Goal: Task Accomplishment & Management: Manage account settings

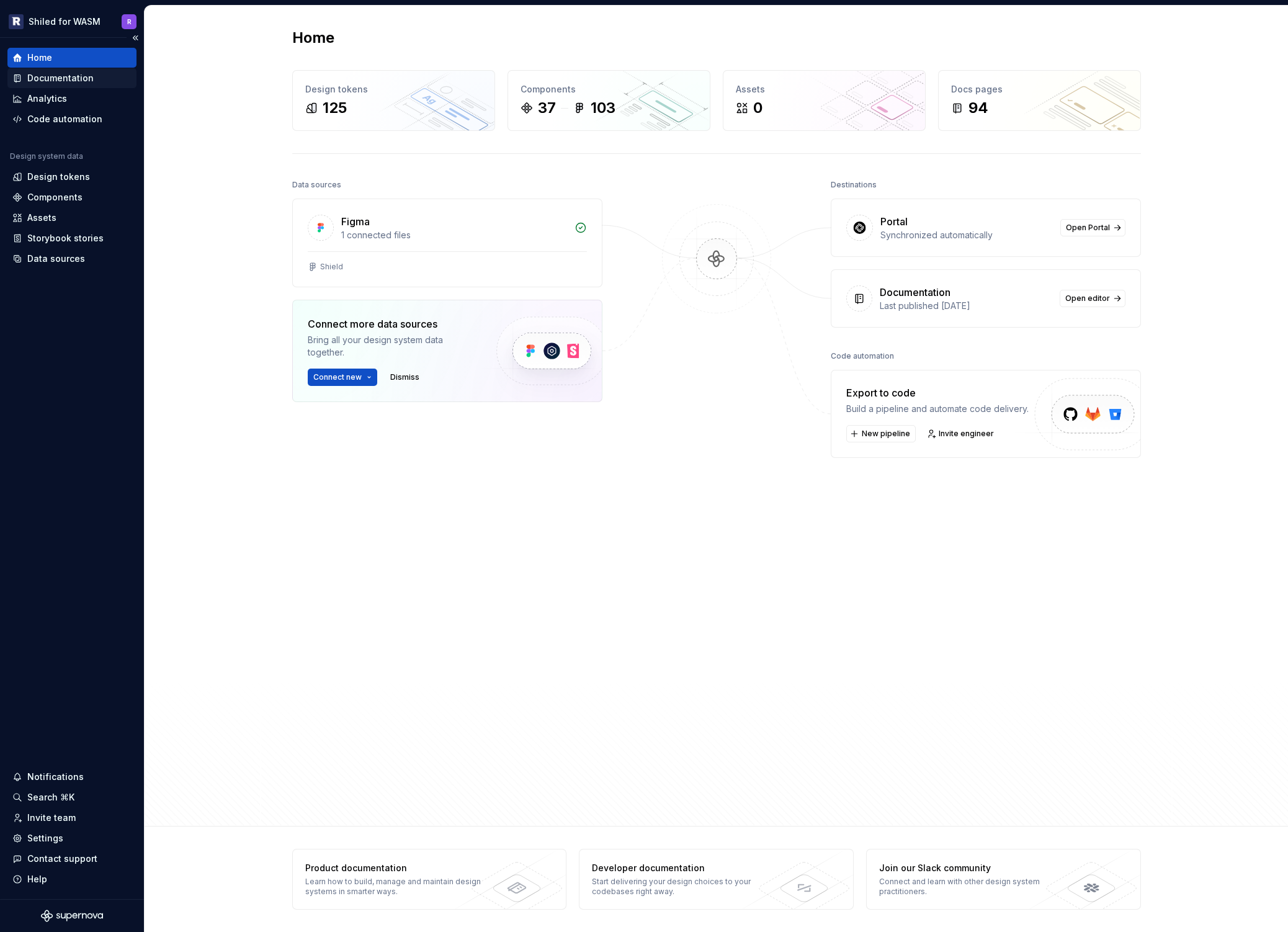
click at [59, 75] on div "Documentation" at bounding box center [60, 78] width 66 height 13
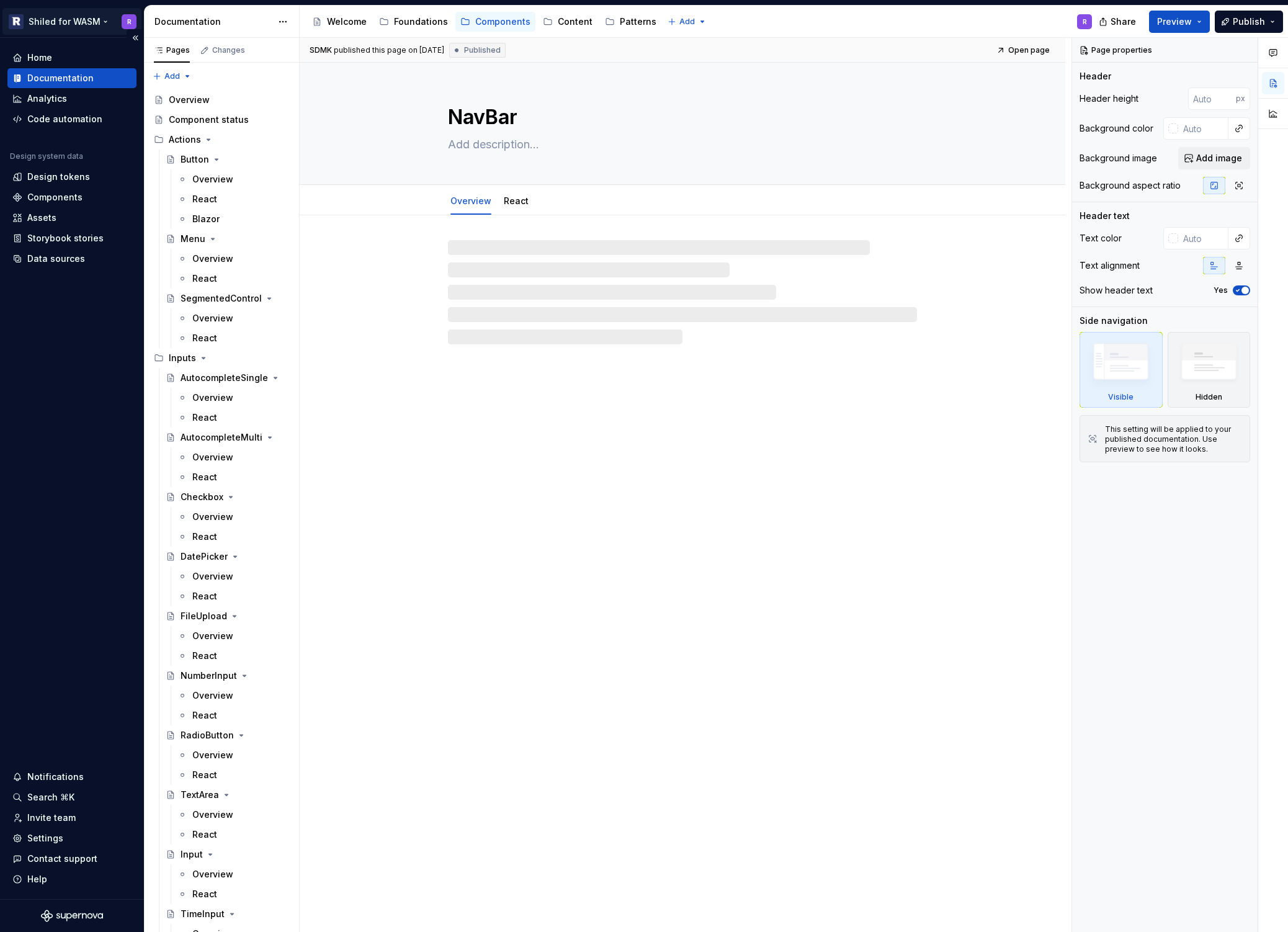
type textarea "*"
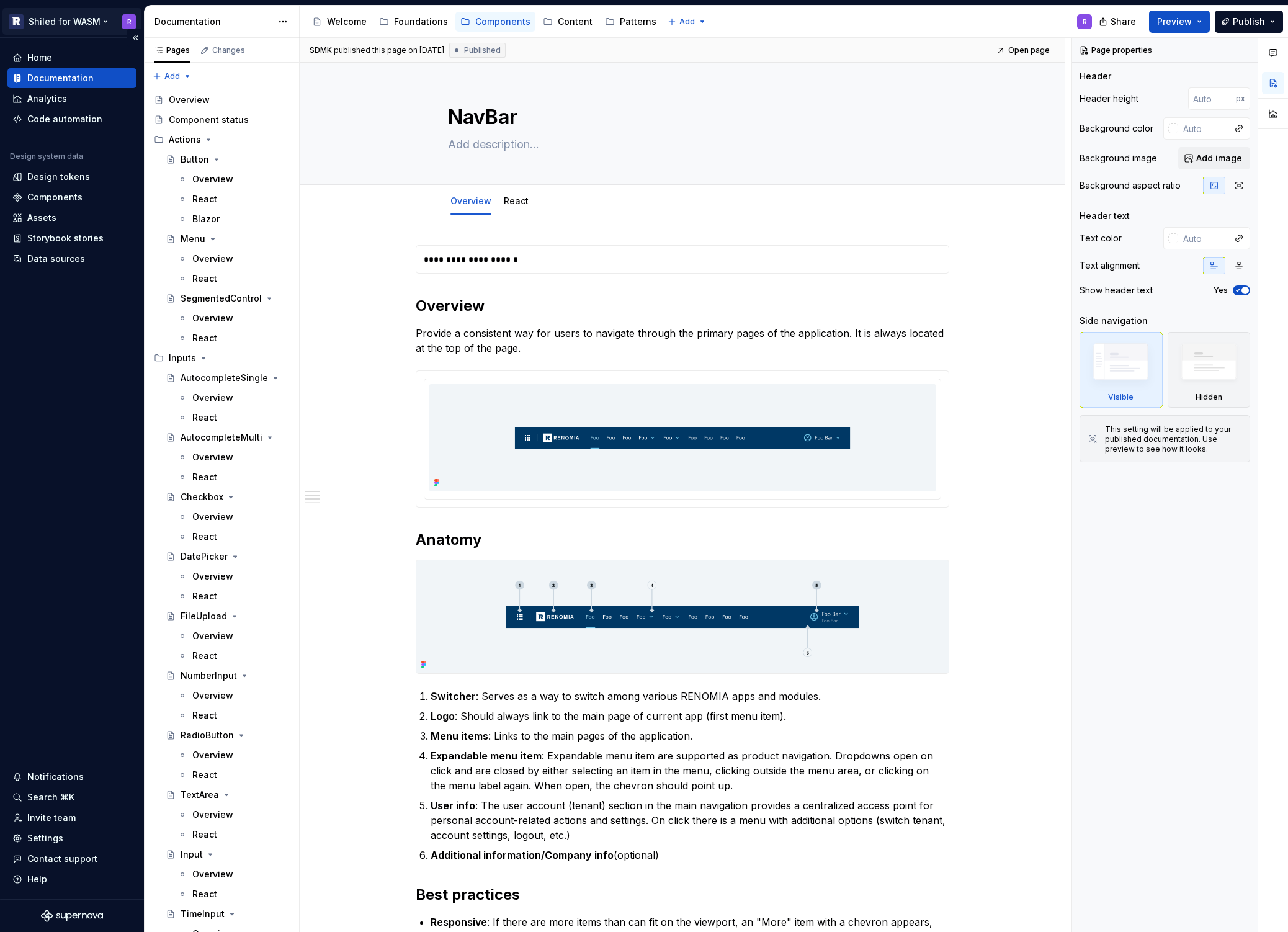
click at [94, 21] on html "Shiled for WASM R Home Documentation Analytics Code automation Design system da…" at bounding box center [644, 466] width 1288 height 932
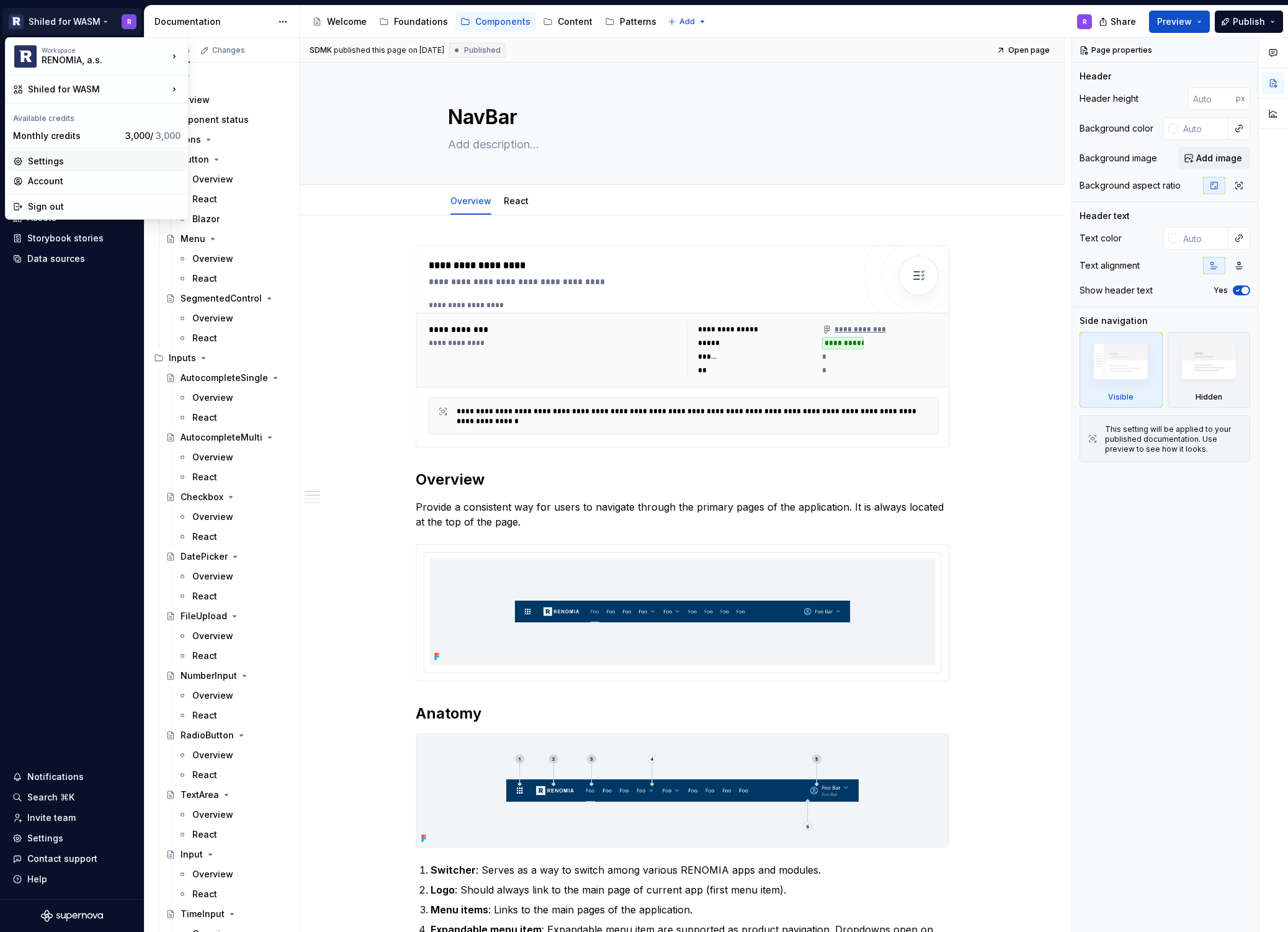
click at [52, 160] on div "Settings" at bounding box center [104, 161] width 153 height 13
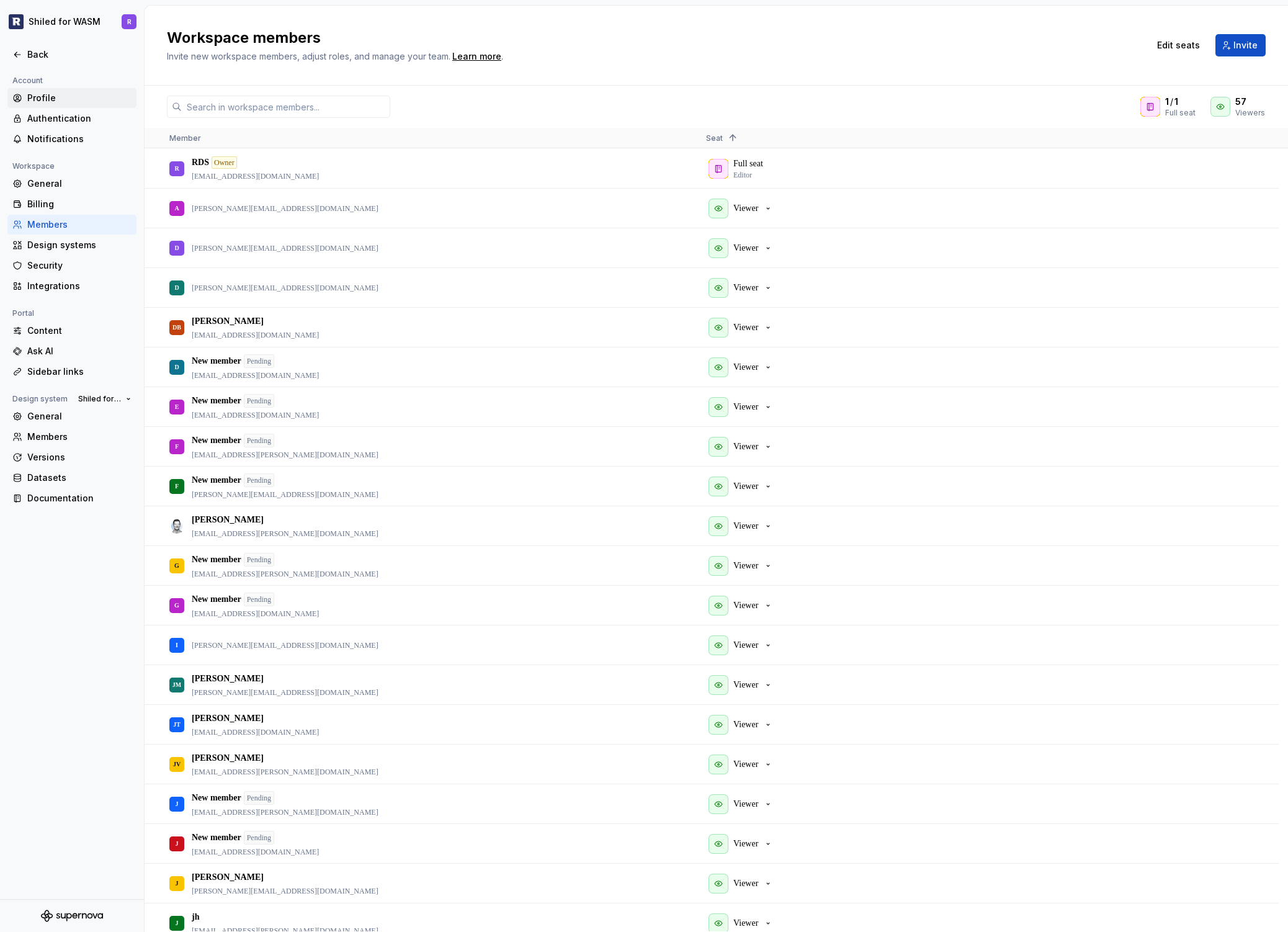
click at [36, 92] on div "Profile" at bounding box center [79, 98] width 104 height 13
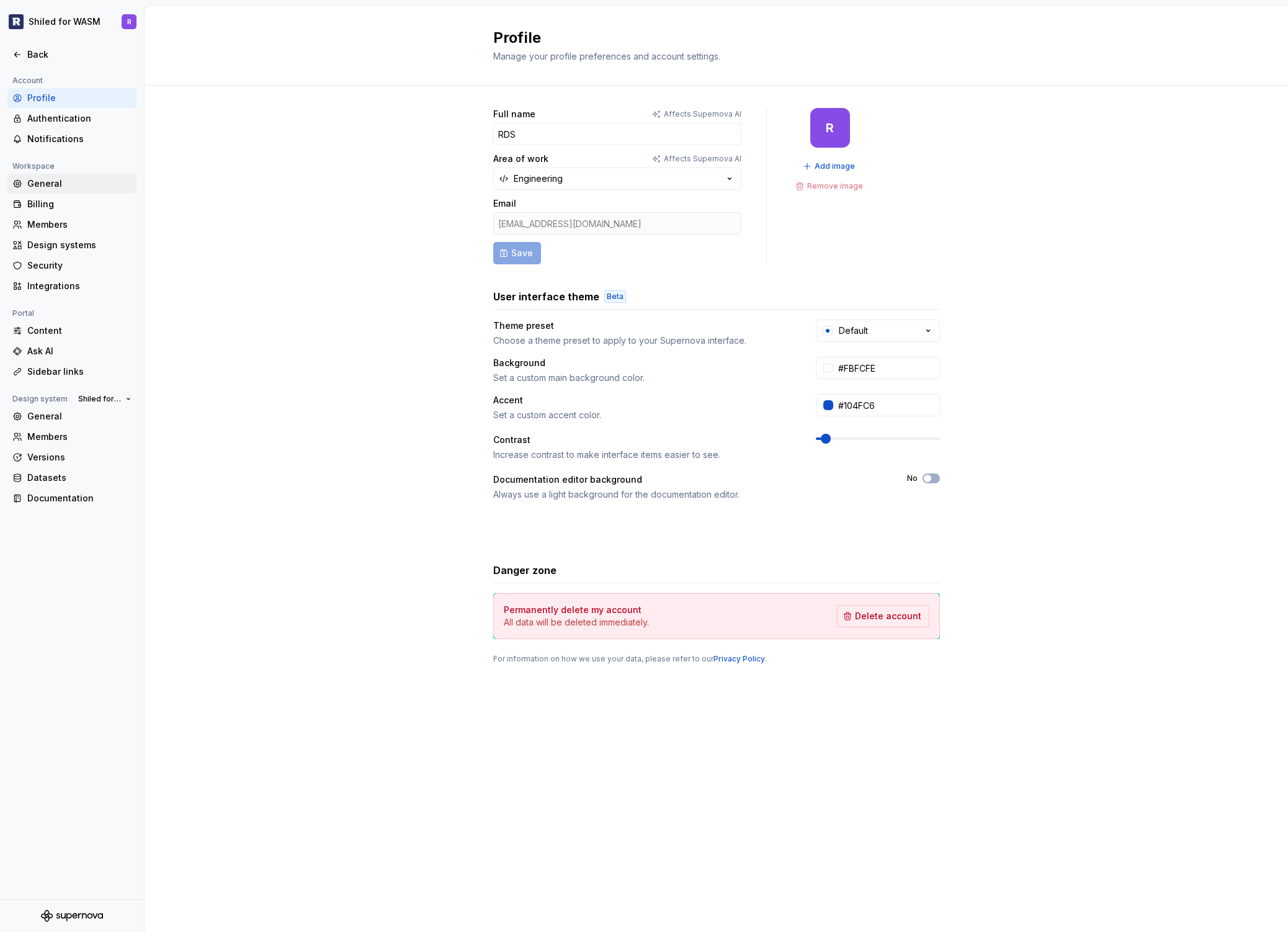
click at [37, 182] on div "General" at bounding box center [79, 183] width 104 height 13
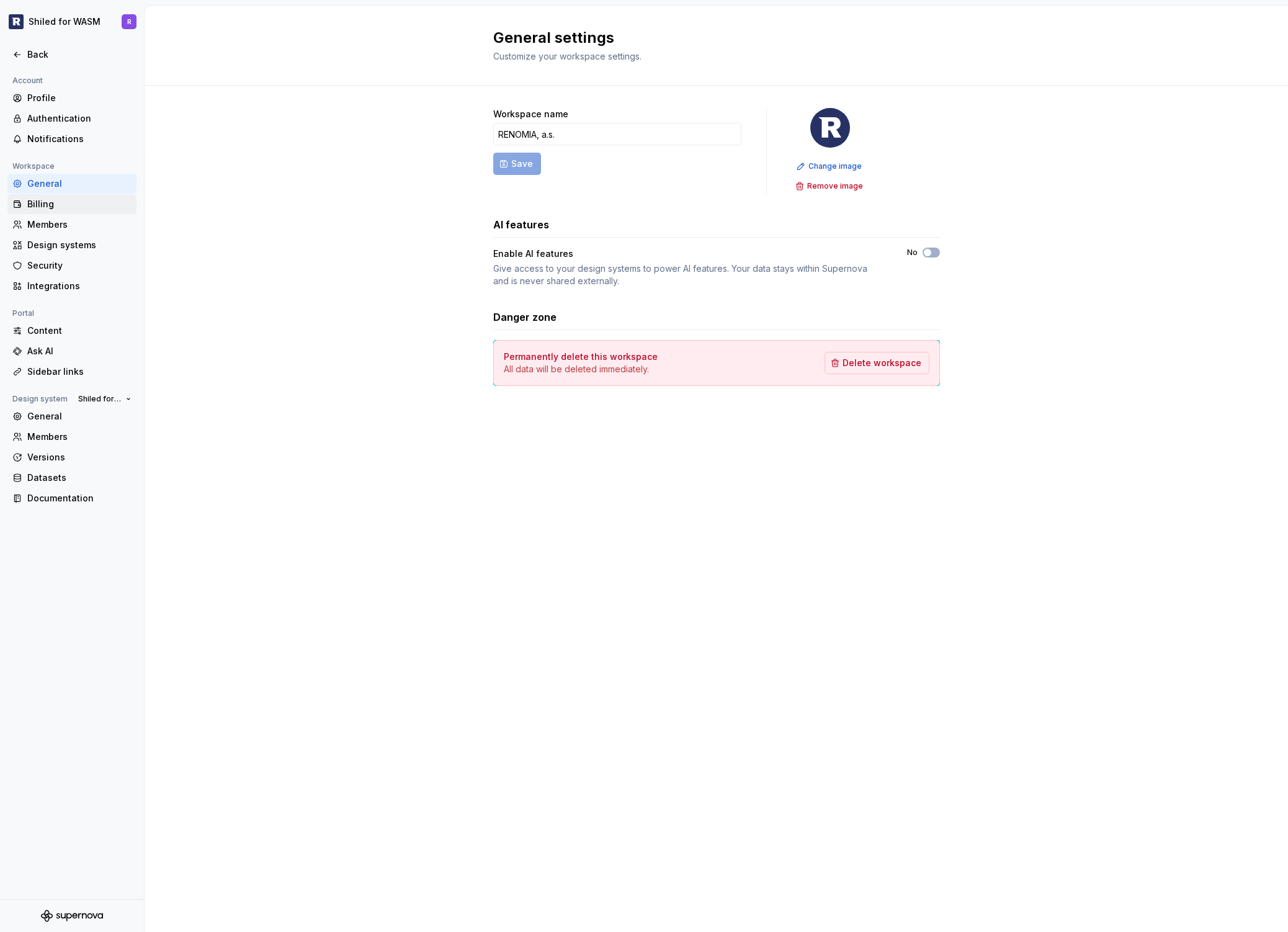
click at [30, 205] on div "Billing" at bounding box center [79, 204] width 104 height 13
click at [43, 227] on div "Members" at bounding box center [79, 224] width 104 height 13
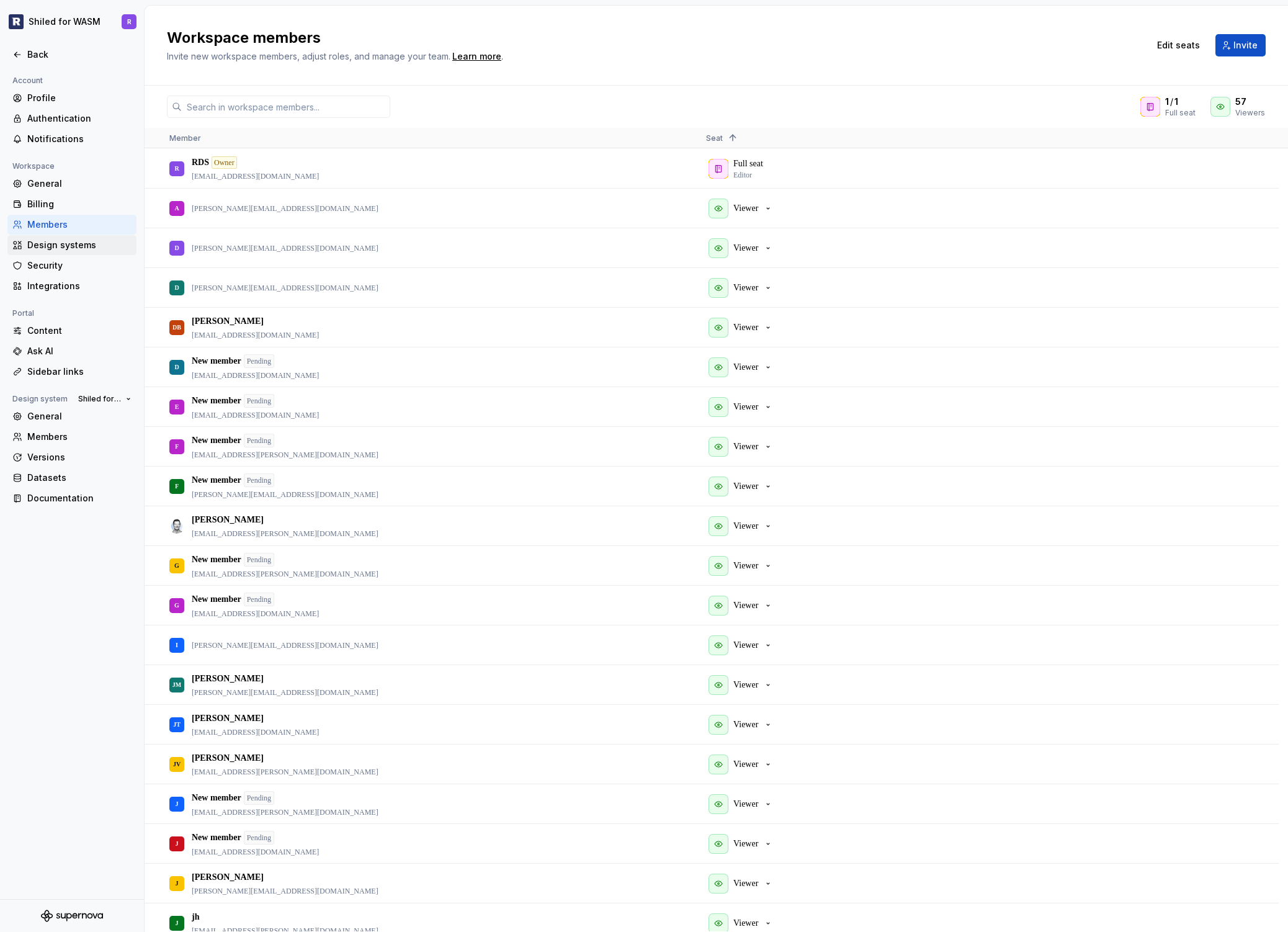
click at [49, 244] on div "Design systems" at bounding box center [79, 245] width 104 height 13
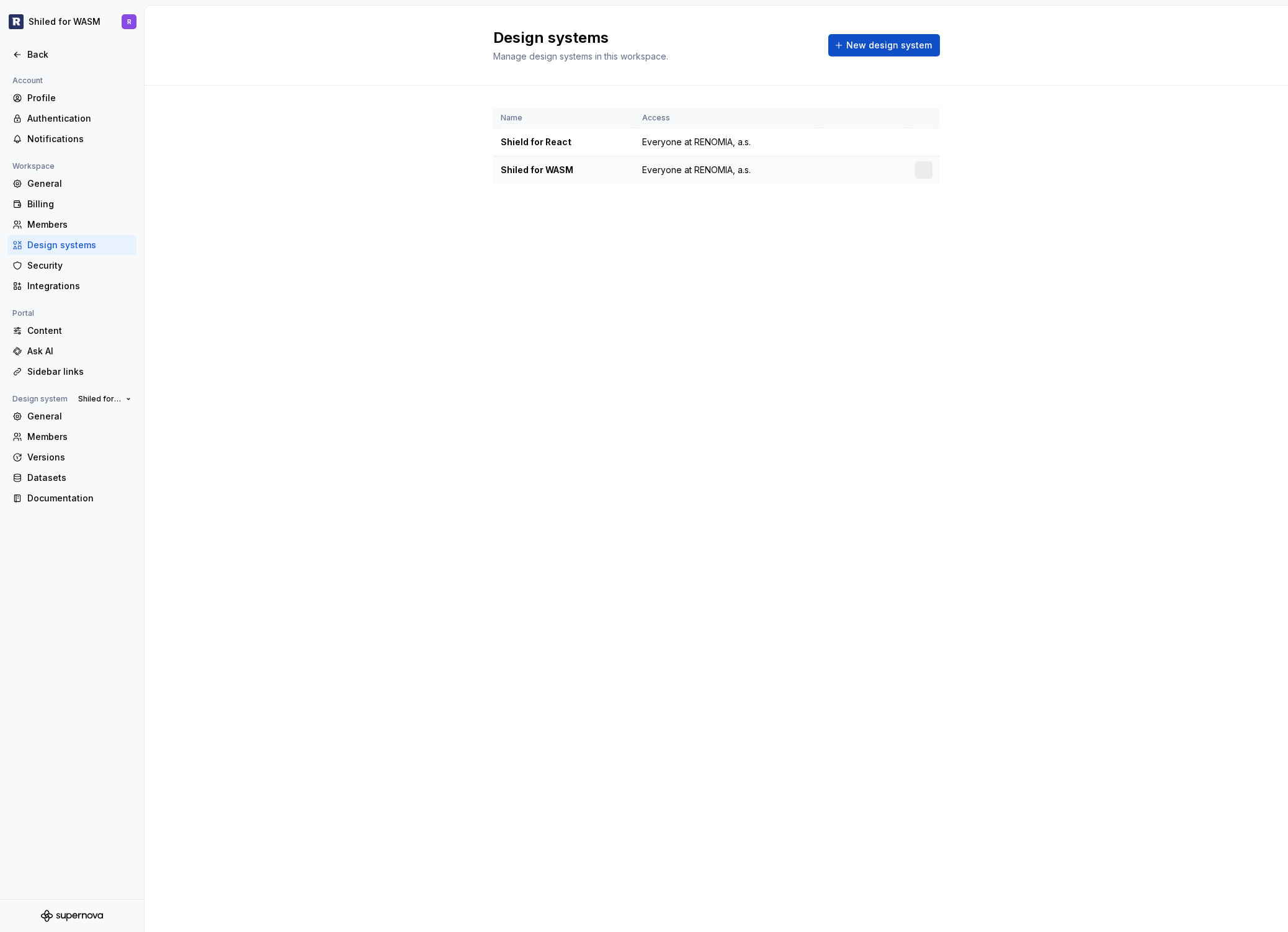
click at [519, 170] on div "Shiled for WASM" at bounding box center [563, 170] width 126 height 13
click at [924, 172] on html "Shiled for WASM R Back Account Profile Authentication Notifications Workspace G…" at bounding box center [644, 466] width 1288 height 932
click at [959, 212] on div "Design system settings" at bounding box center [996, 214] width 118 height 13
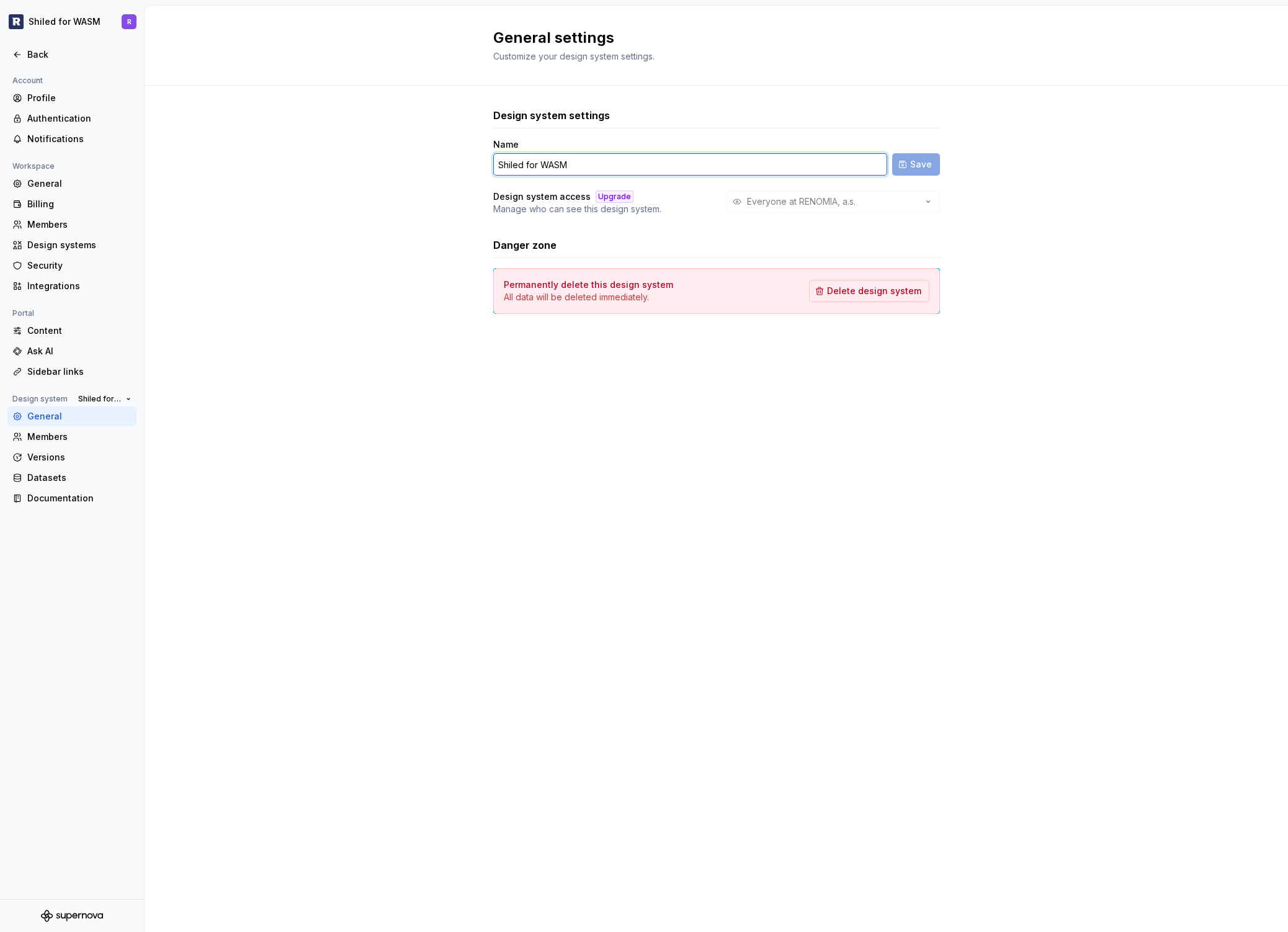
drag, startPoint x: 528, startPoint y: 169, endPoint x: 655, endPoint y: 181, distance: 127.6
click at [655, 181] on div "Name Shiled for WASM Save Design system access Upgrade Manage who can see this …" at bounding box center [716, 176] width 446 height 77
type input "Shiled"
click at [929, 169] on span "Save" at bounding box center [921, 164] width 22 height 13
click at [21, 57] on icon at bounding box center [18, 54] width 10 height 10
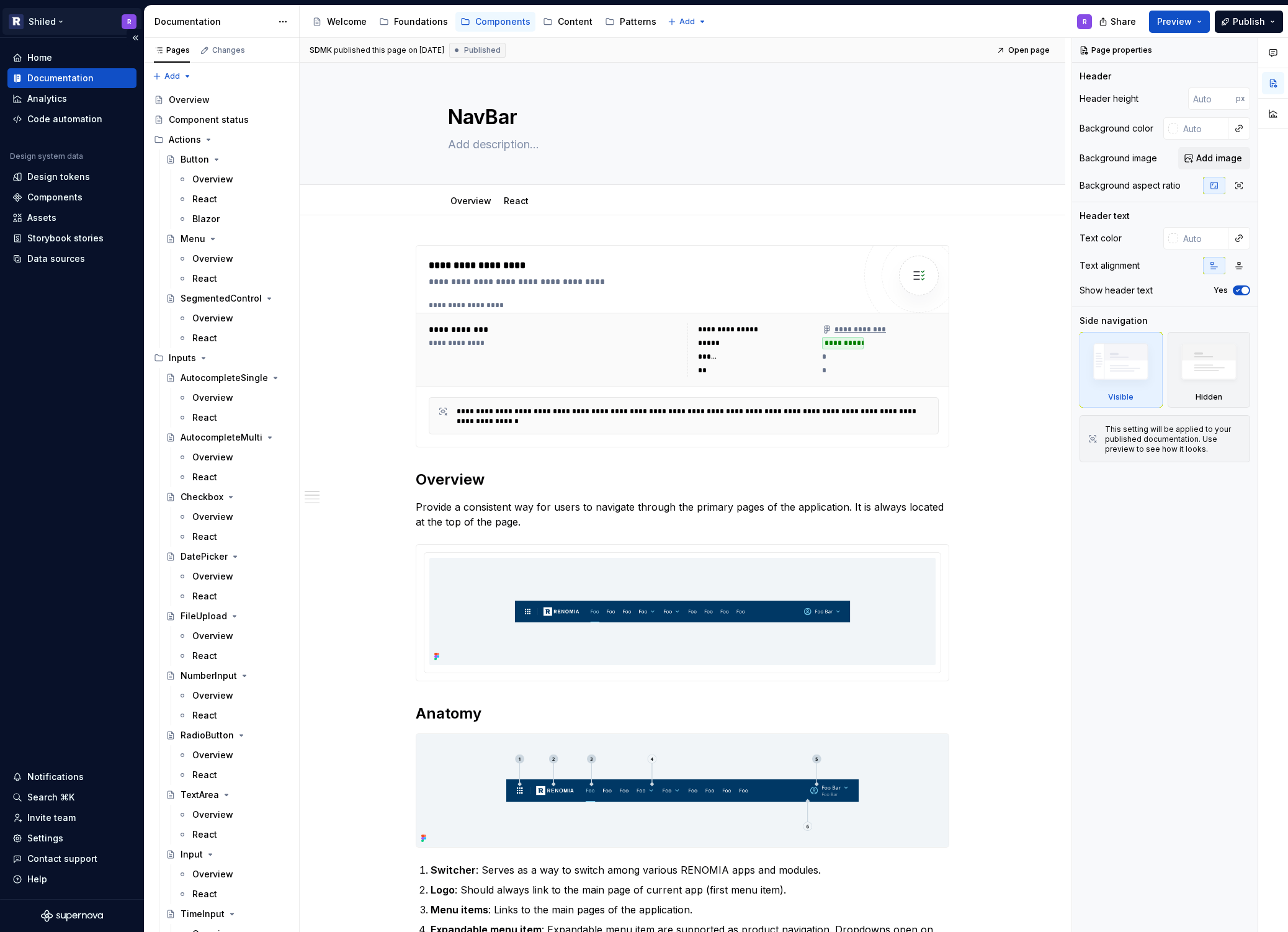
click at [42, 26] on html "Shiled R Home Documentation Analytics Code automation Design system data Design…" at bounding box center [644, 466] width 1288 height 932
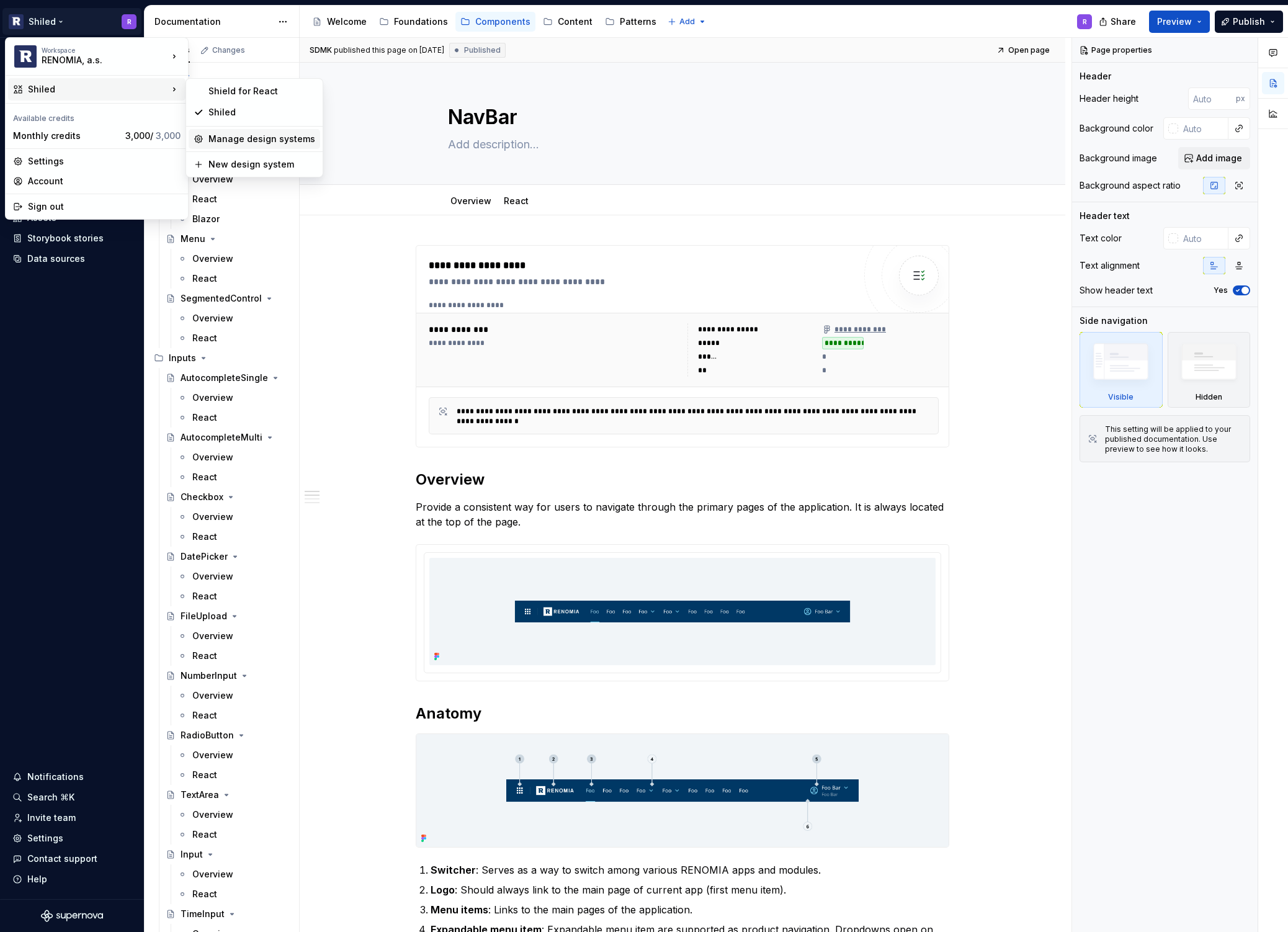
click at [242, 139] on div "Manage design systems" at bounding box center [262, 139] width 107 height 13
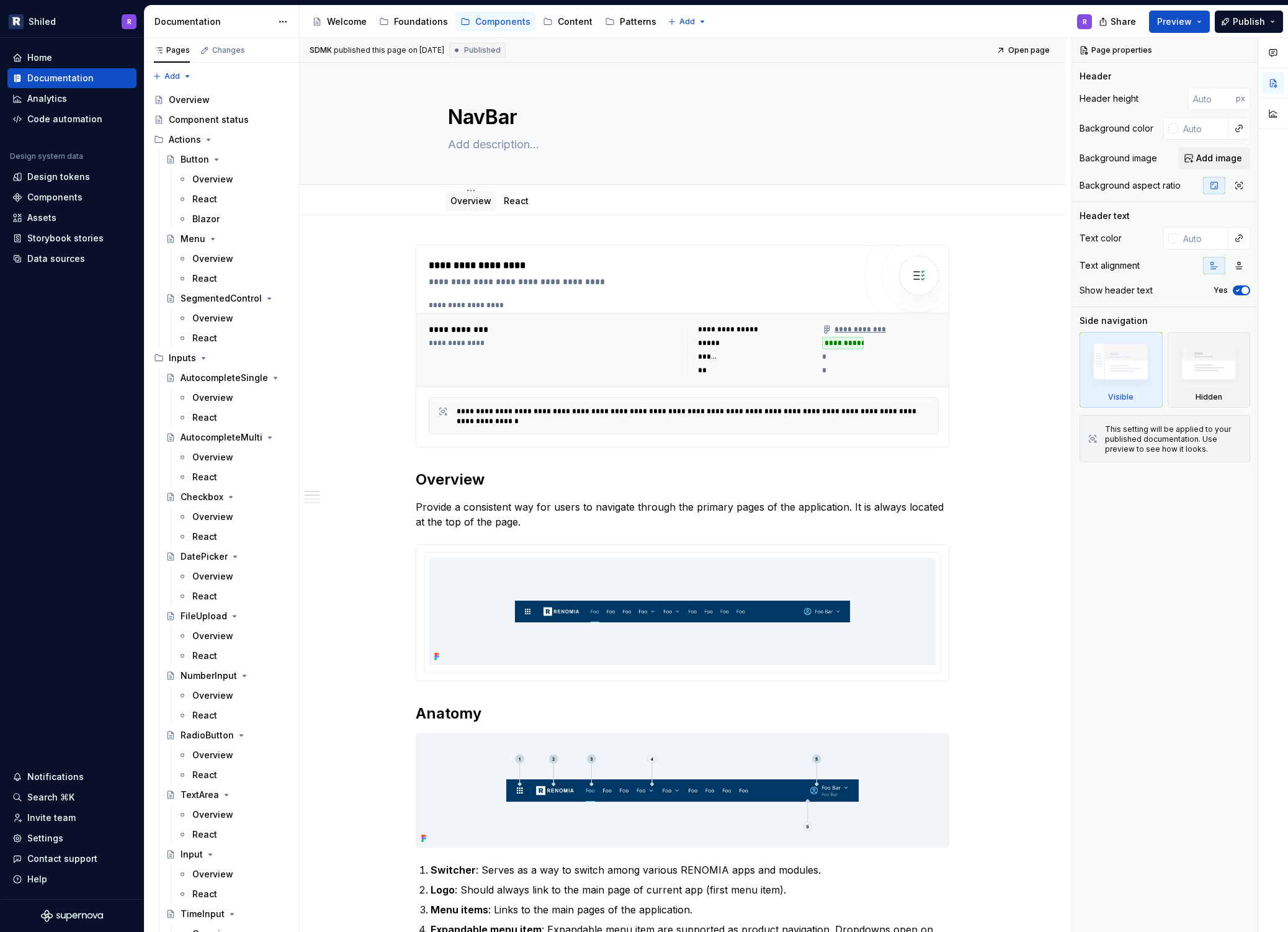
type textarea "*"
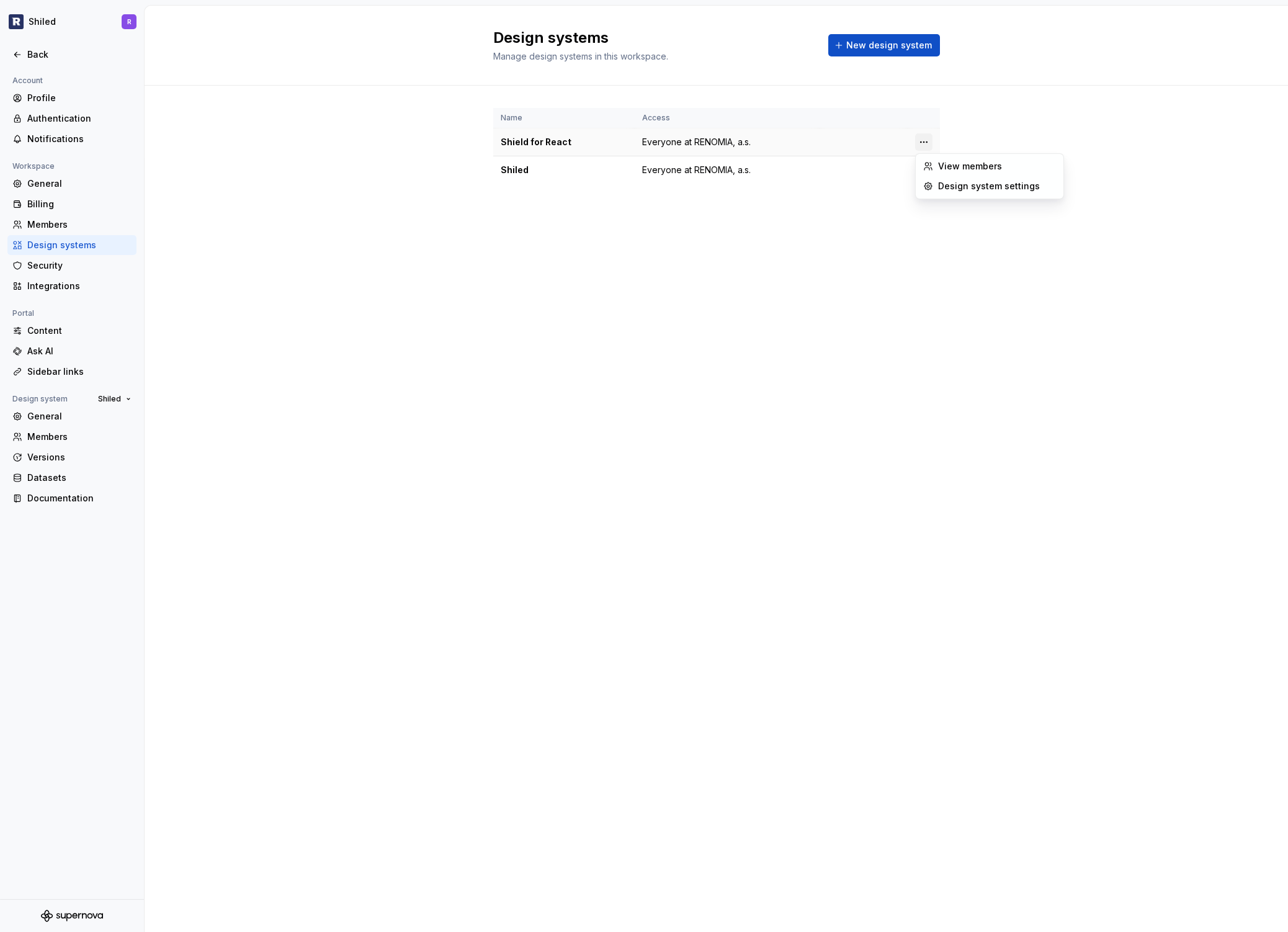
click at [924, 140] on html "Shiled R Back Account Profile Authentication Notifications Workspace General Bi…" at bounding box center [644, 466] width 1288 height 932
click at [961, 189] on div "Design system settings" at bounding box center [996, 186] width 118 height 13
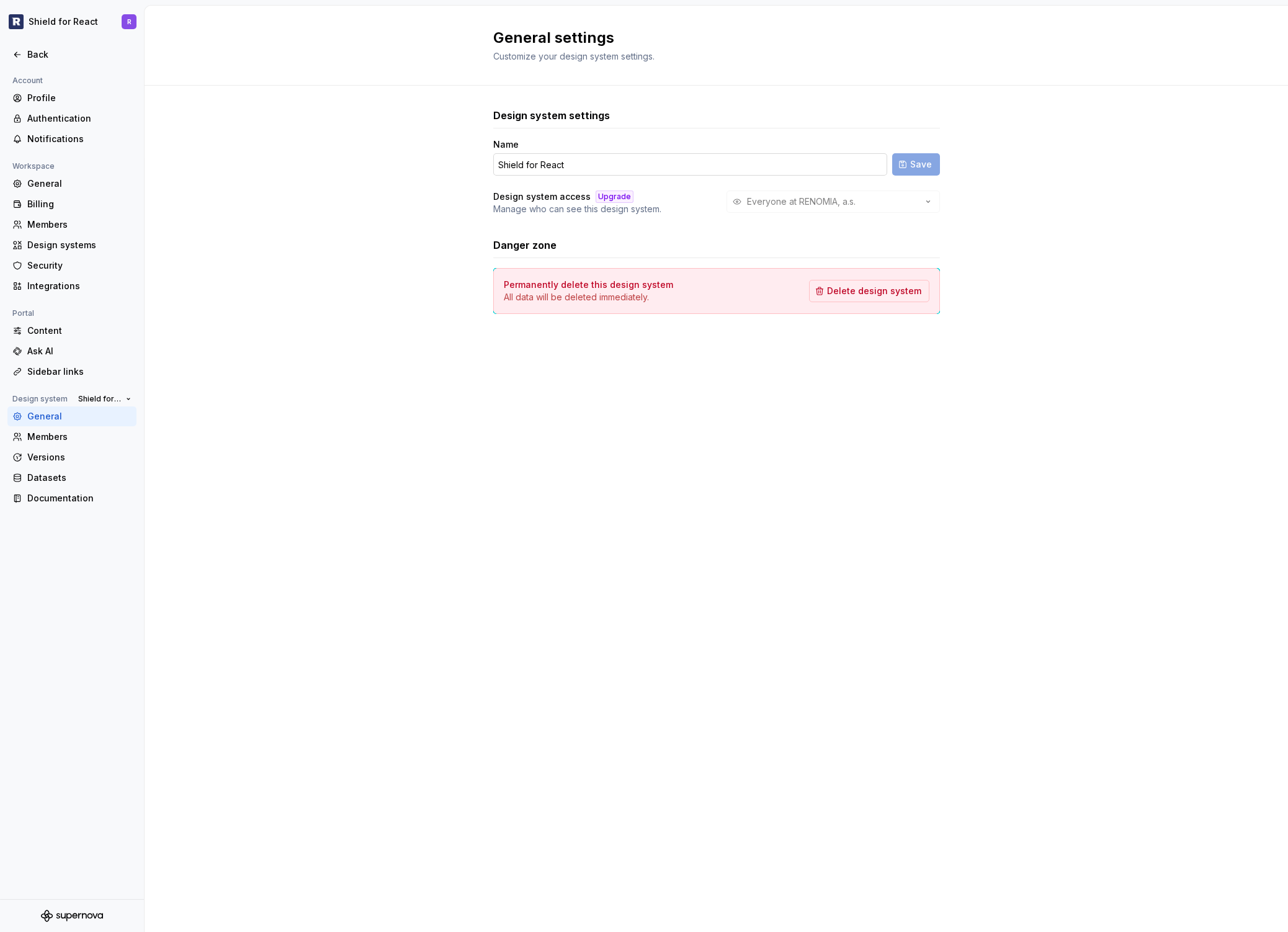
click at [661, 157] on input "Shield for React" at bounding box center [690, 164] width 394 height 23
type input "Armor"
click at [917, 171] on button "Save" at bounding box center [915, 164] width 48 height 23
click at [21, 56] on icon at bounding box center [18, 54] width 10 height 10
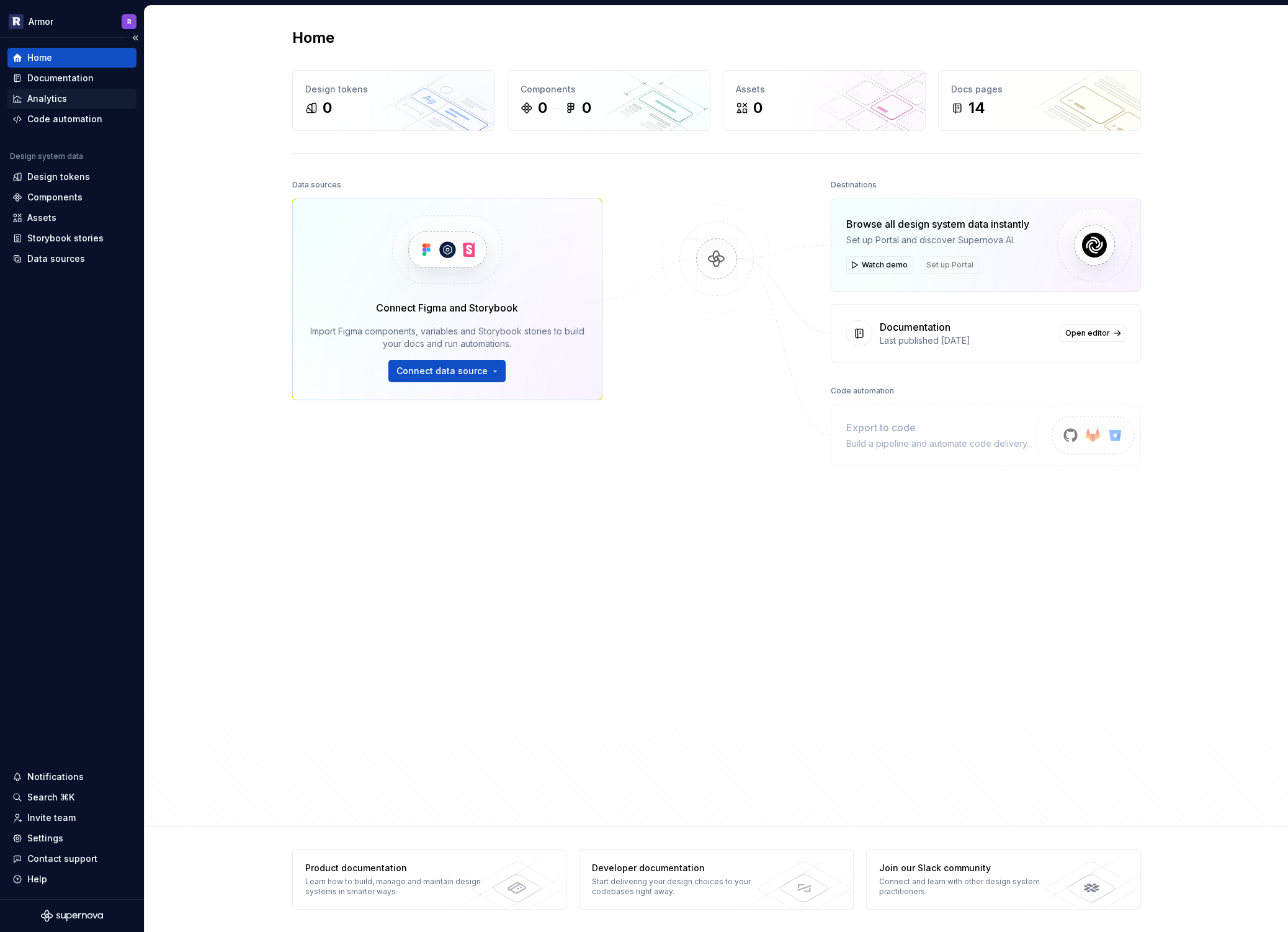
click at [54, 98] on div "Analytics" at bounding box center [47, 99] width 39 height 13
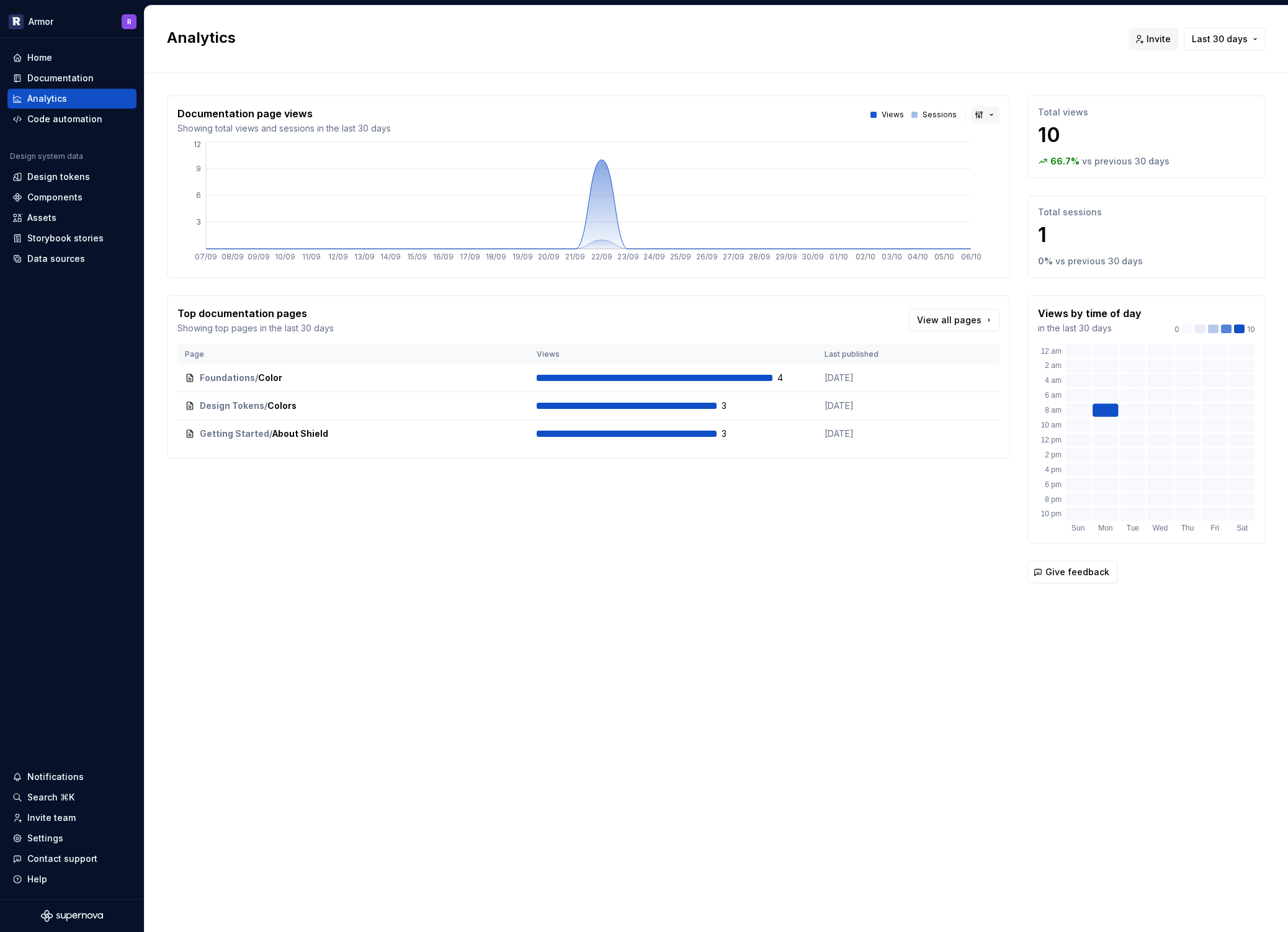
click at [987, 112] on button "button" at bounding box center [985, 115] width 28 height 18
click at [896, 99] on html "Armor R Home Documentation Analytics Code automation Design system data Design …" at bounding box center [644, 466] width 1288 height 932
click at [1226, 34] on span "Last 30 days" at bounding box center [1219, 38] width 56 height 13
click at [1192, 126] on div "Last 6 months" at bounding box center [1182, 125] width 61 height 13
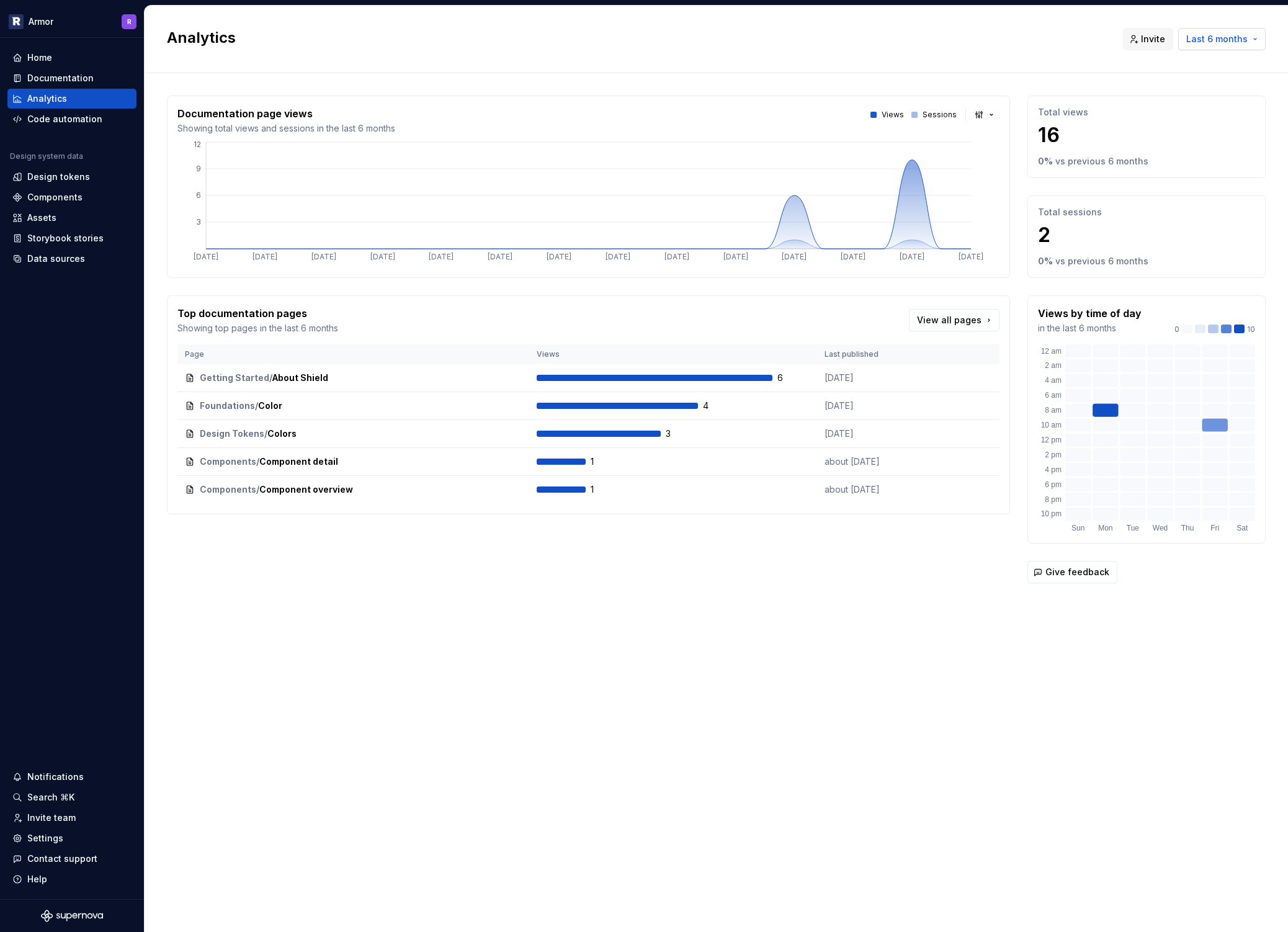
click at [1222, 40] on span "Last 6 months" at bounding box center [1216, 38] width 61 height 13
click at [1188, 140] on div "Last year" at bounding box center [1172, 145] width 40 height 13
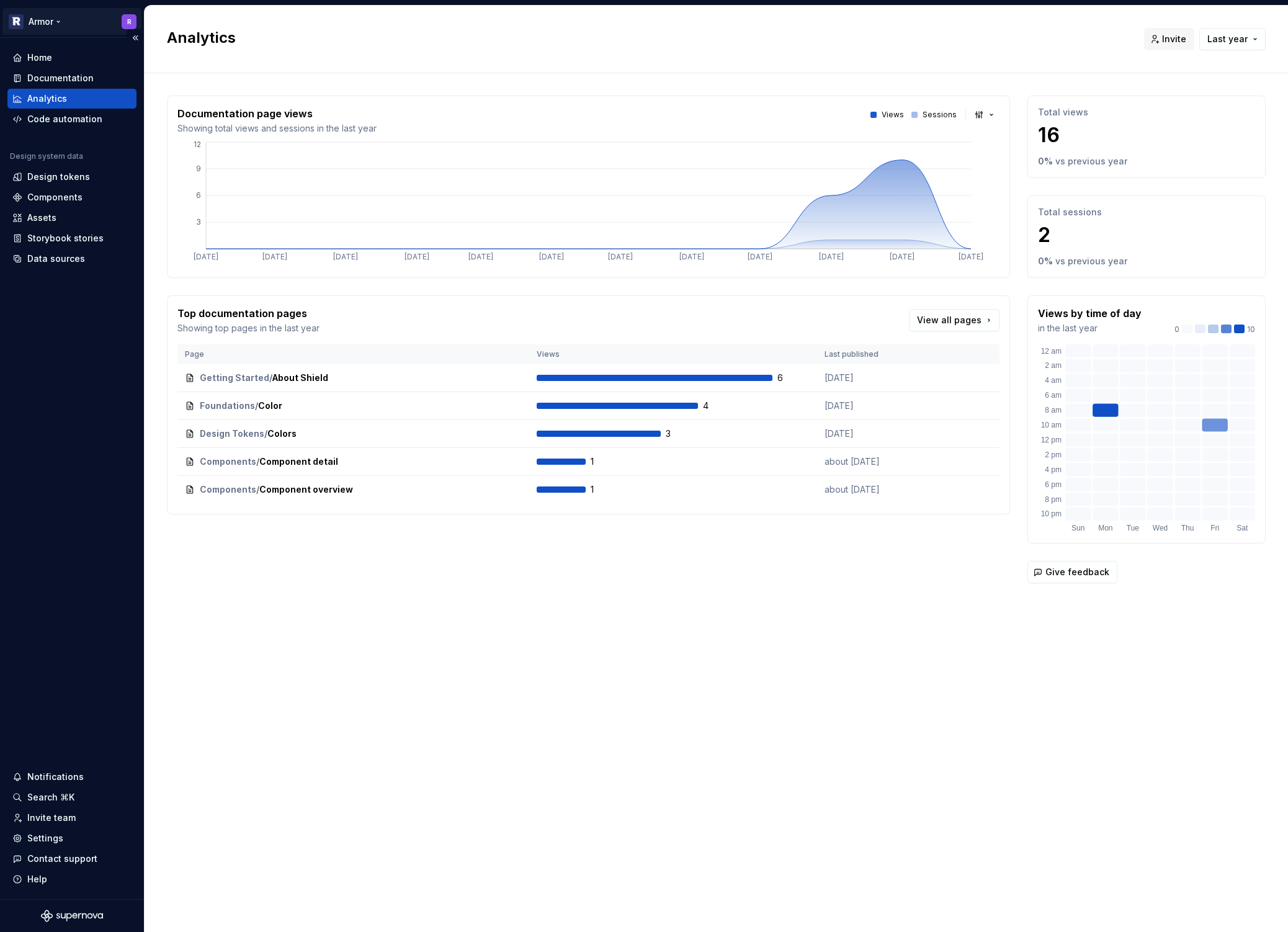
click at [53, 23] on html "Armor R Home Documentation Analytics Code automation Design system data Design …" at bounding box center [644, 466] width 1288 height 932
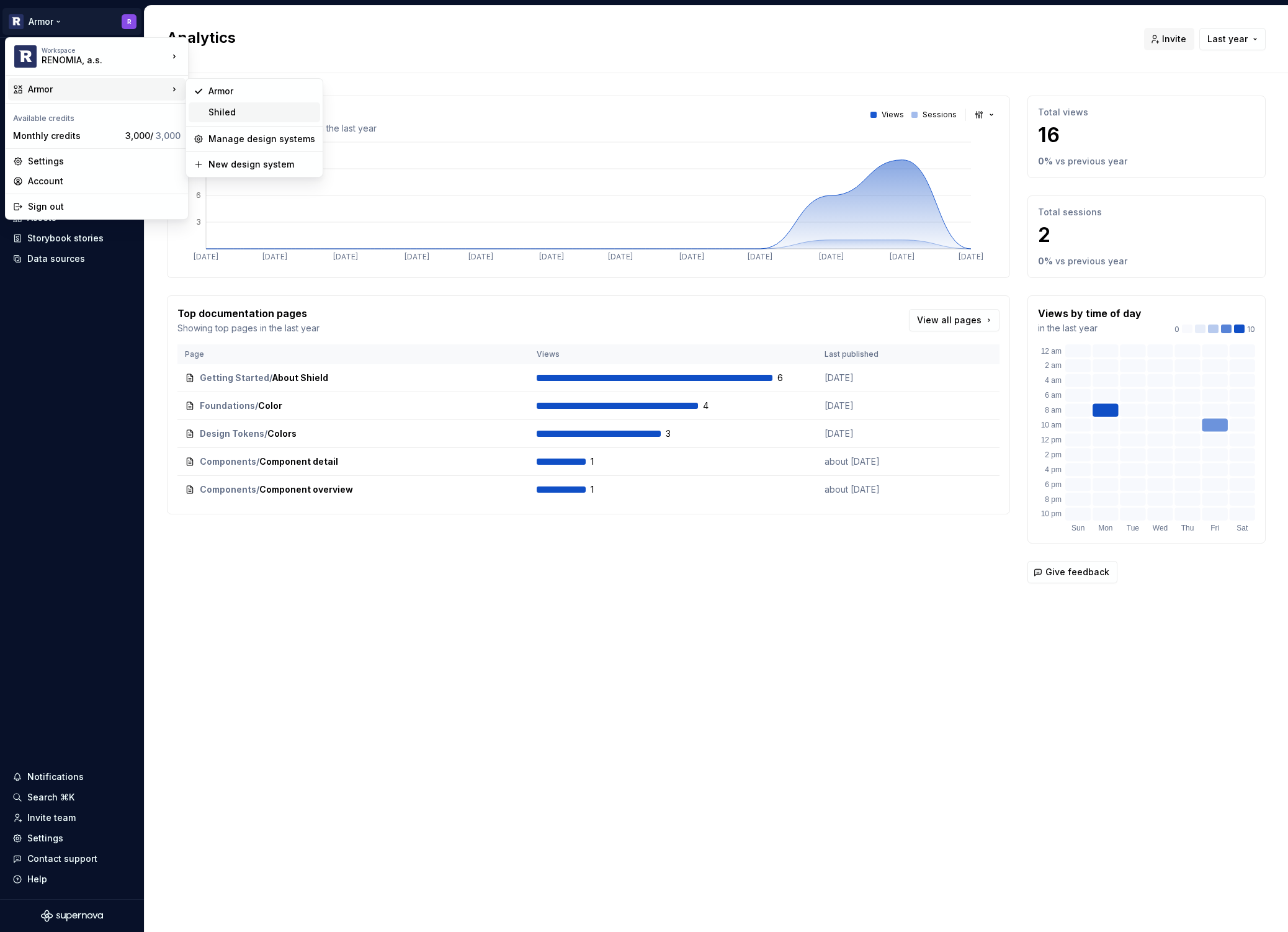
click at [247, 107] on div "Shiled" at bounding box center [262, 112] width 107 height 13
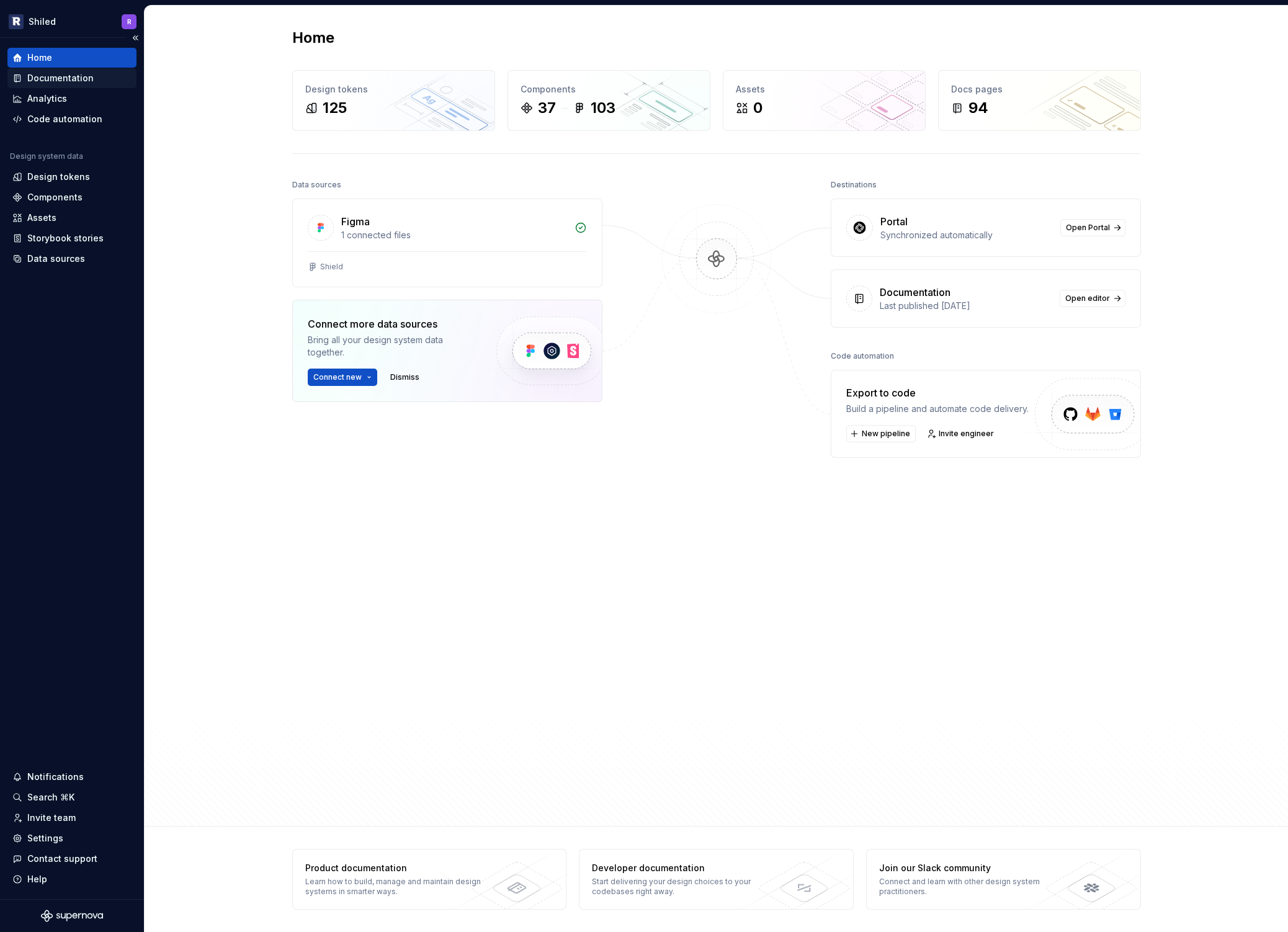
click at [66, 79] on div "Documentation" at bounding box center [60, 78] width 66 height 13
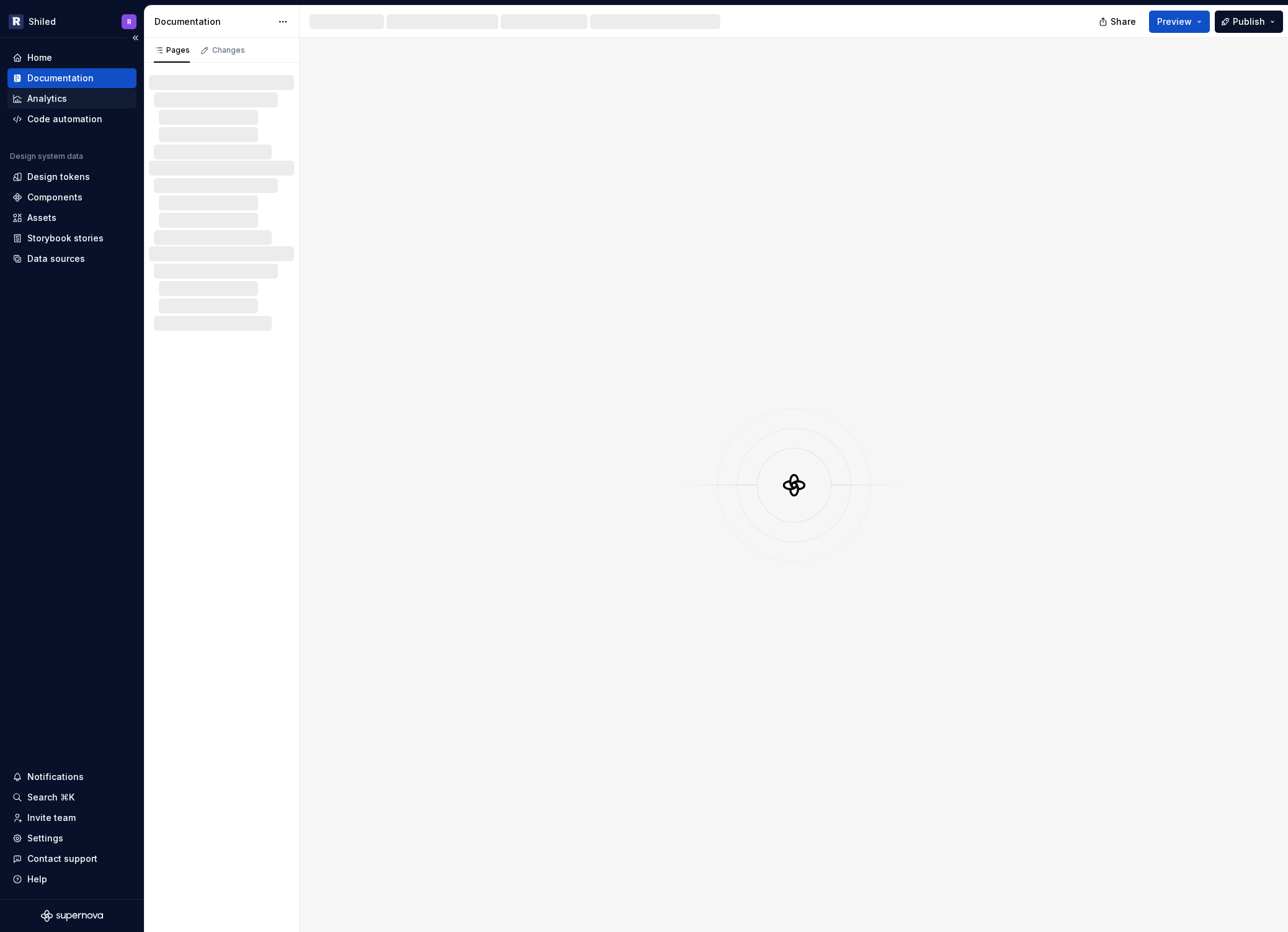
click at [55, 100] on div "Analytics" at bounding box center [47, 99] width 39 height 13
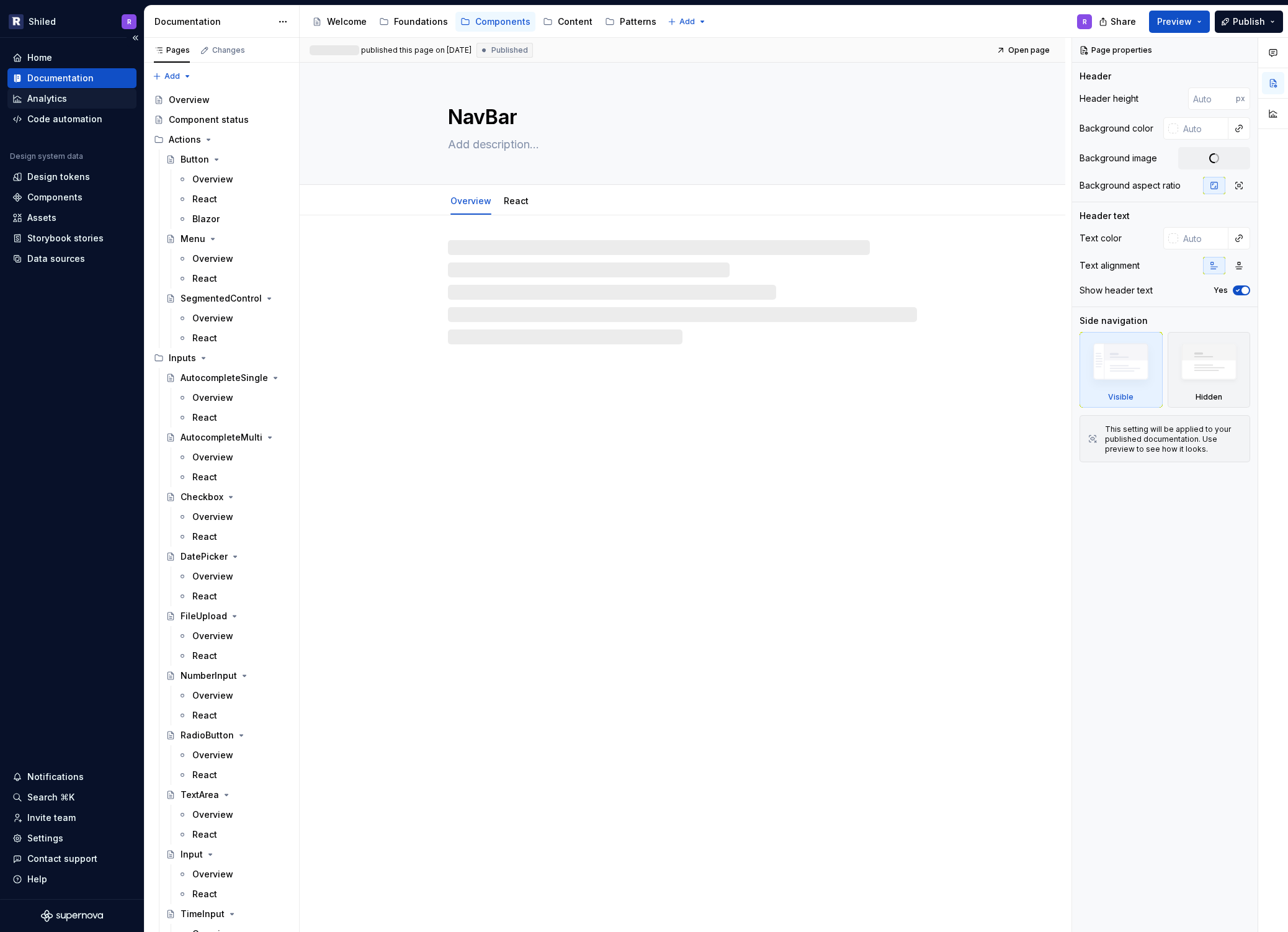
type textarea "*"
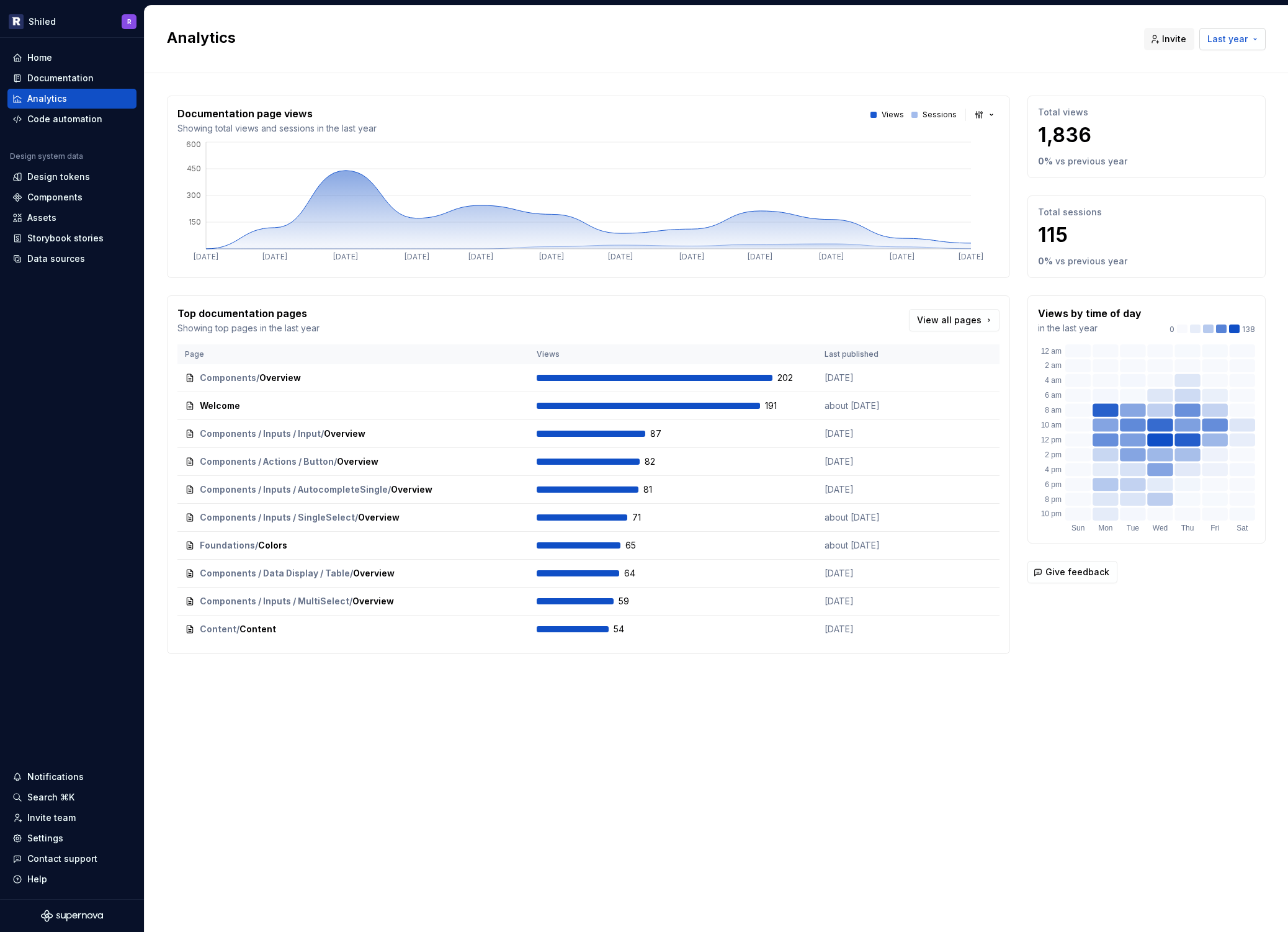
click at [1243, 43] on span "Last year" at bounding box center [1227, 38] width 40 height 13
click at [1188, 89] on div "Last 30 days" at bounding box center [1179, 85] width 56 height 13
